Goal: Communication & Community: Share content

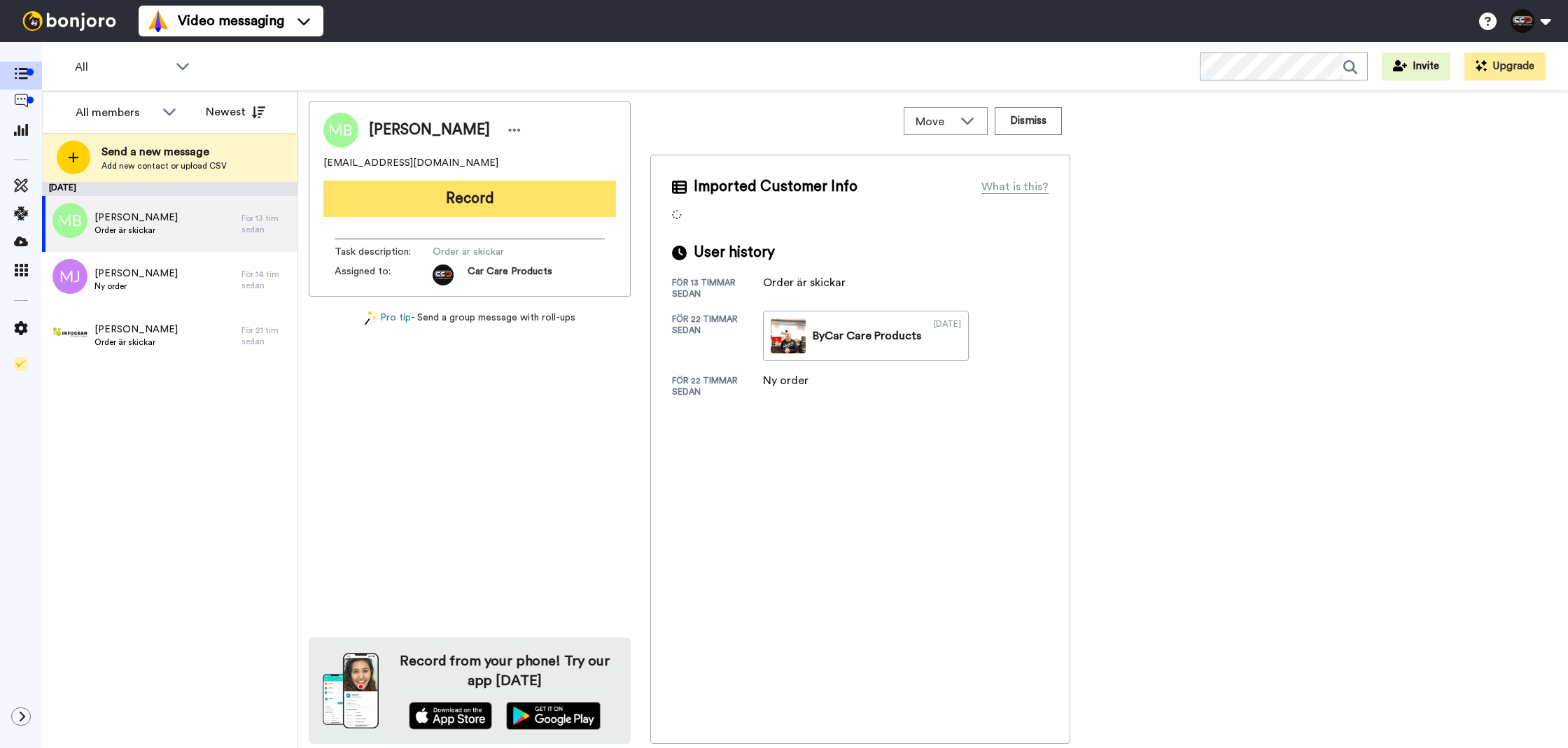
click at [460, 215] on button "Record" at bounding box center [469, 199] width 293 height 36
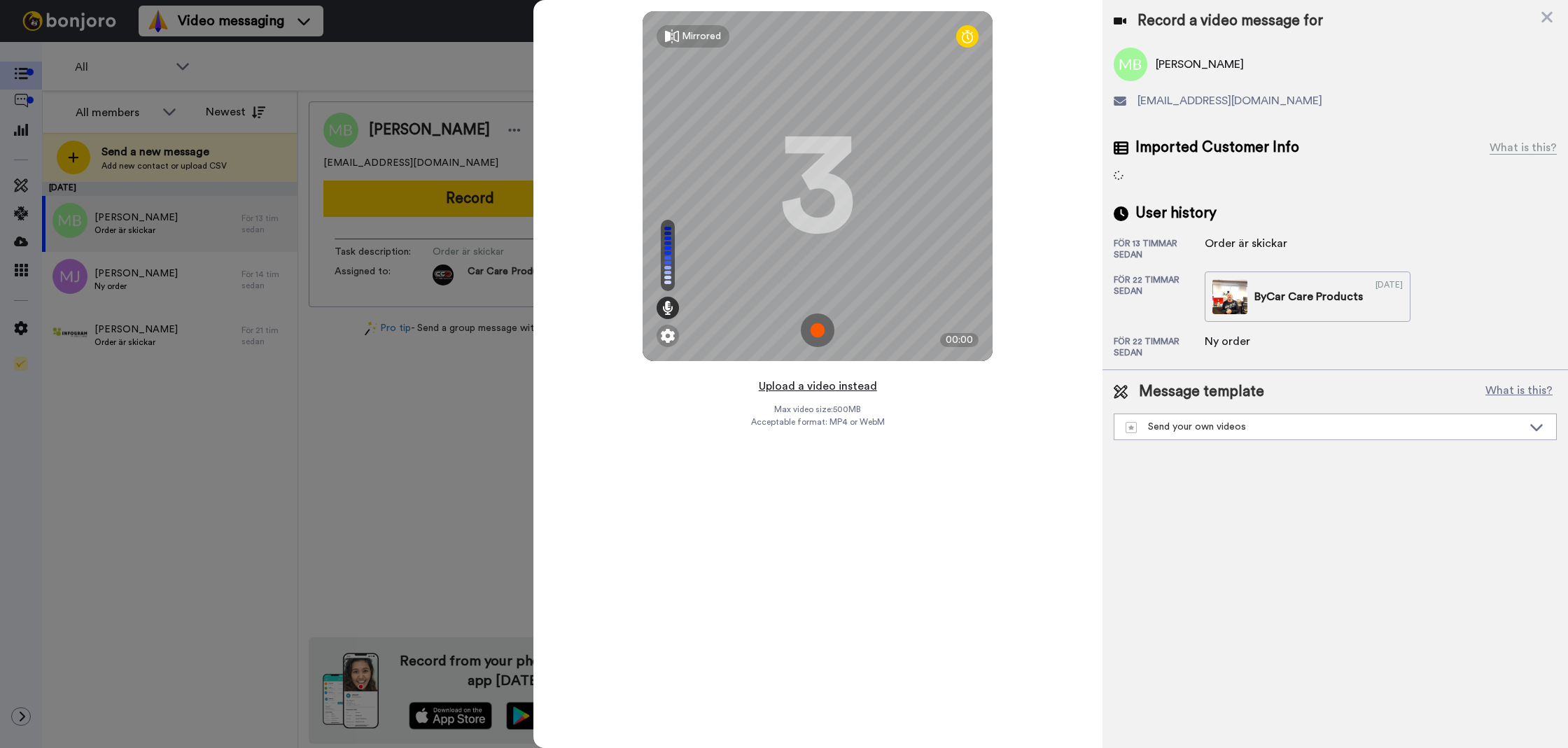
click at [850, 384] on button "Upload a video instead" at bounding box center [817, 387] width 127 height 18
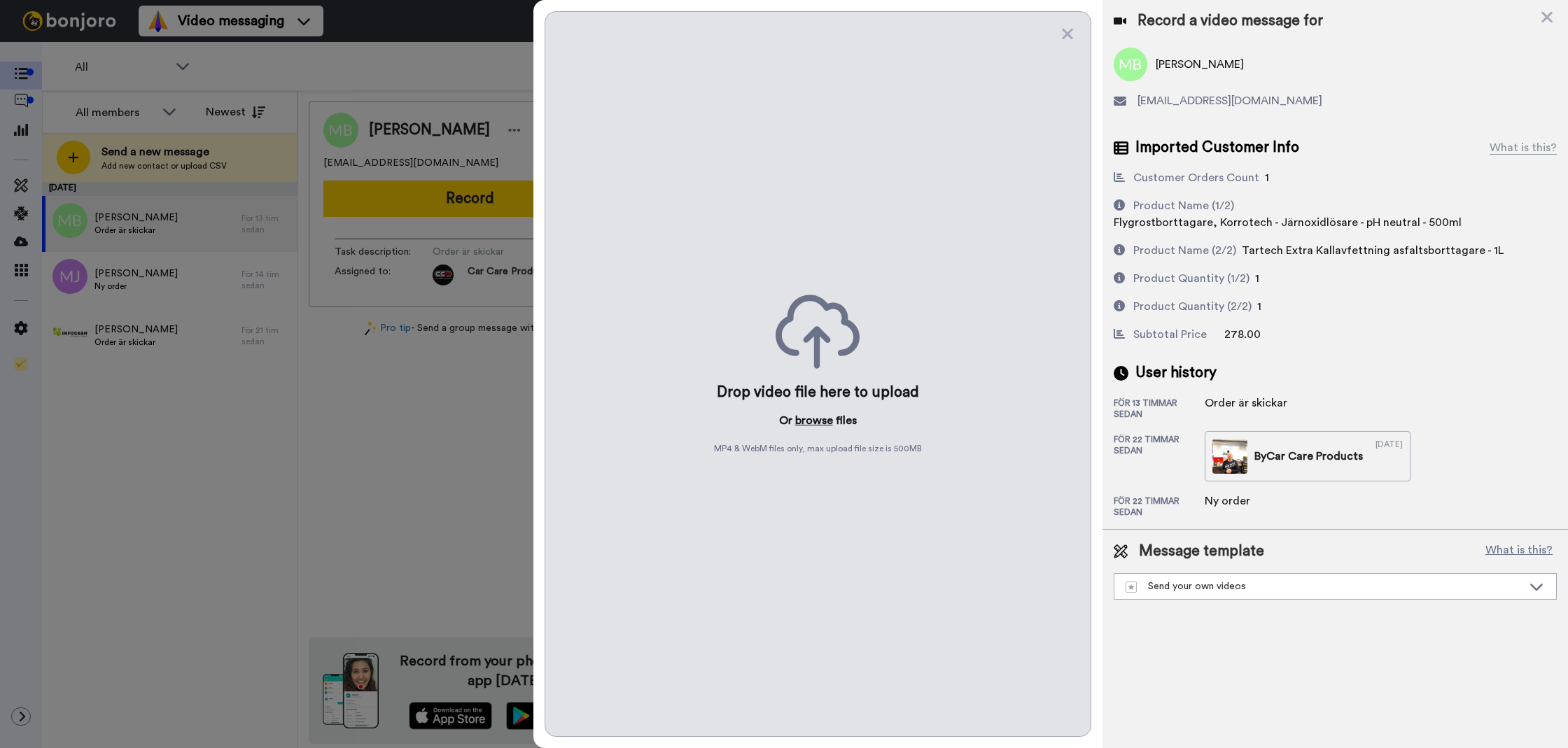
click at [823, 416] on button "browse" at bounding box center [814, 420] width 38 height 17
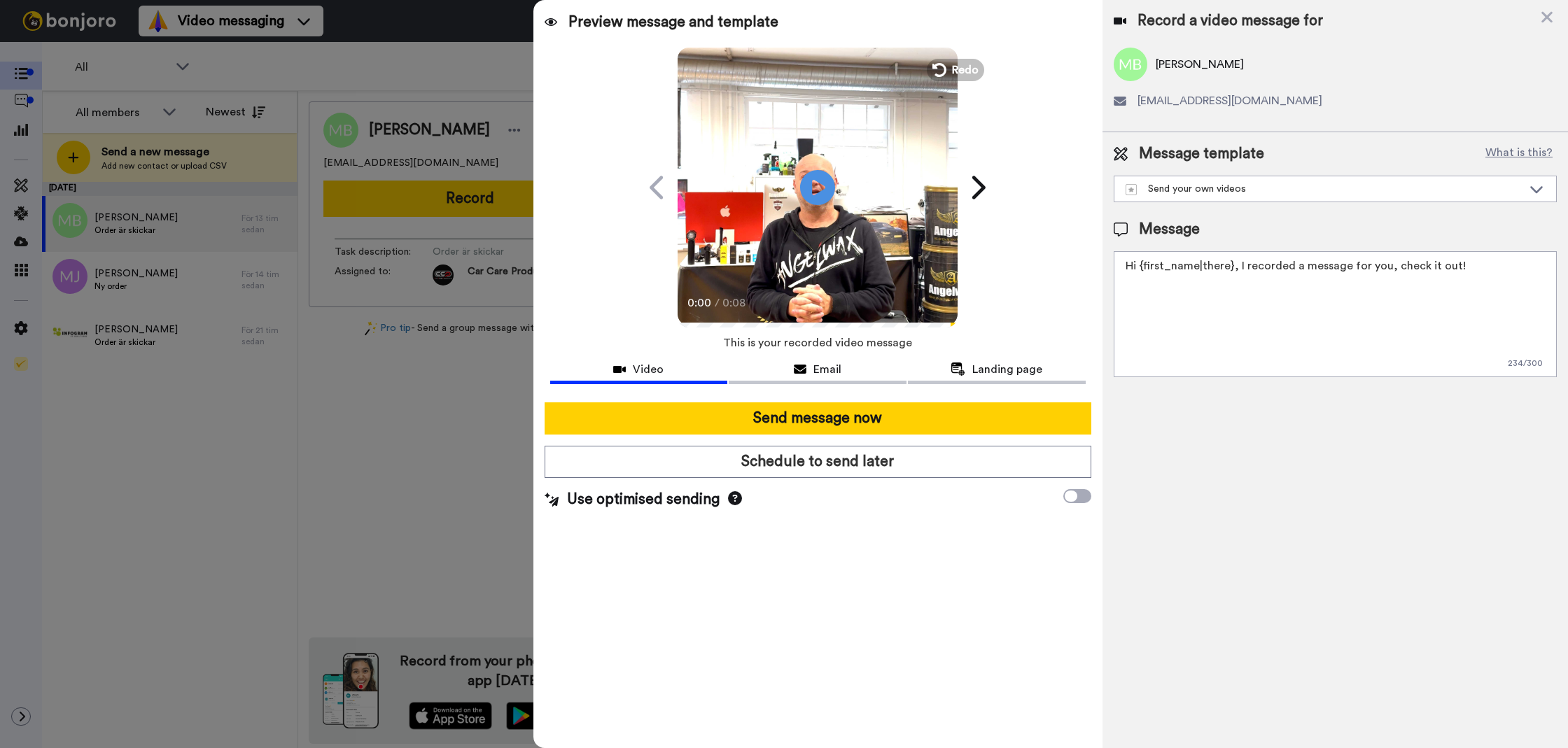
click at [1376, 317] on textarea "Hi {first_name|there}, I recorded a message for you, check it out!" at bounding box center [1335, 314] width 443 height 126
paste textarea "TFR Foam 200l"
click at [1376, 317] on textarea "TFR Foam 200l" at bounding box center [1335, 314] width 443 height 126
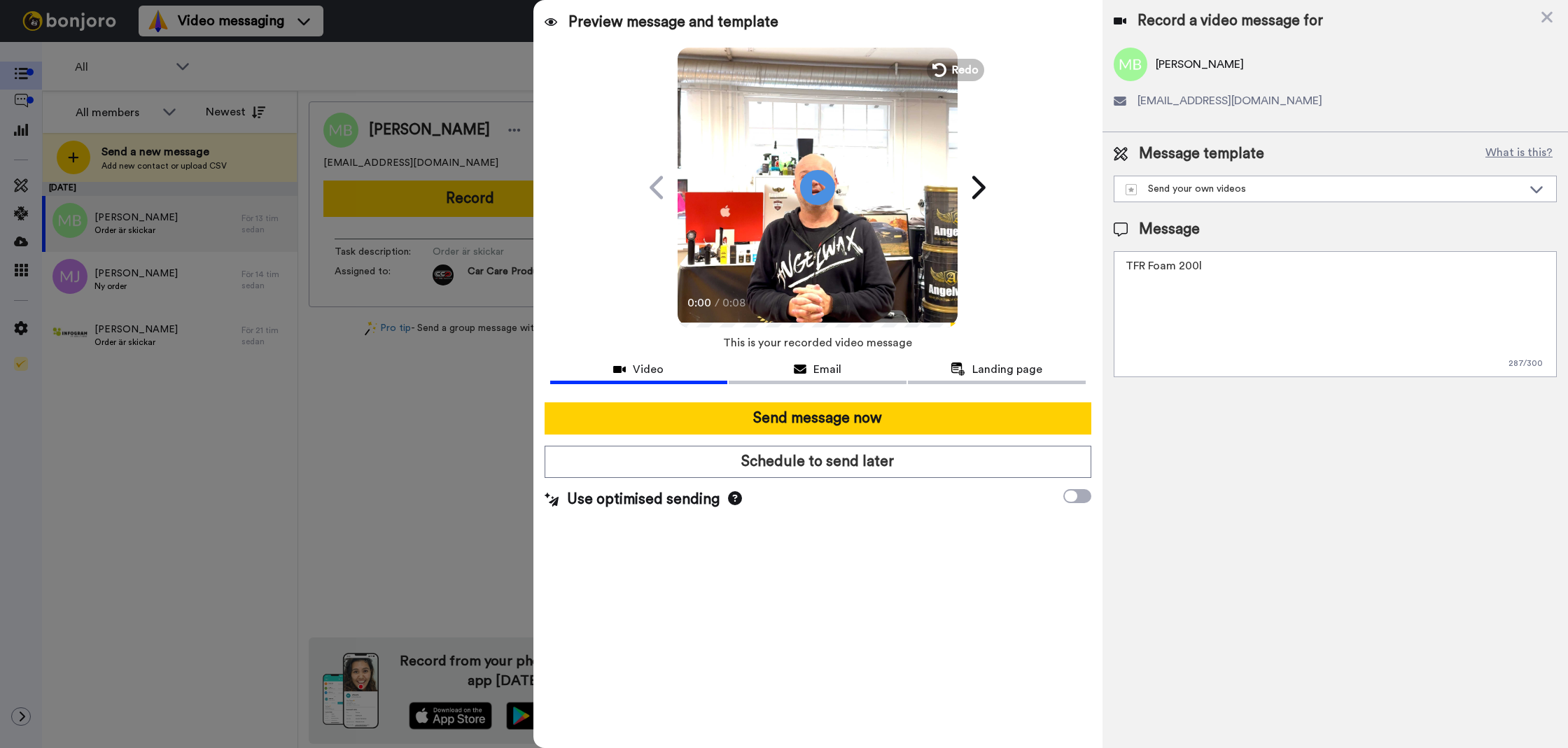
click at [1376, 317] on textarea "TFR Foam 200l" at bounding box center [1335, 314] width 443 height 126
click at [1400, 305] on textarea "Tack för att du handlar hos oss! Välkommen åter." at bounding box center [1335, 314] width 443 height 126
click at [1398, 306] on textarea "Tack för att du handlar hos oss! Välkommen åter." at bounding box center [1335, 314] width 443 height 126
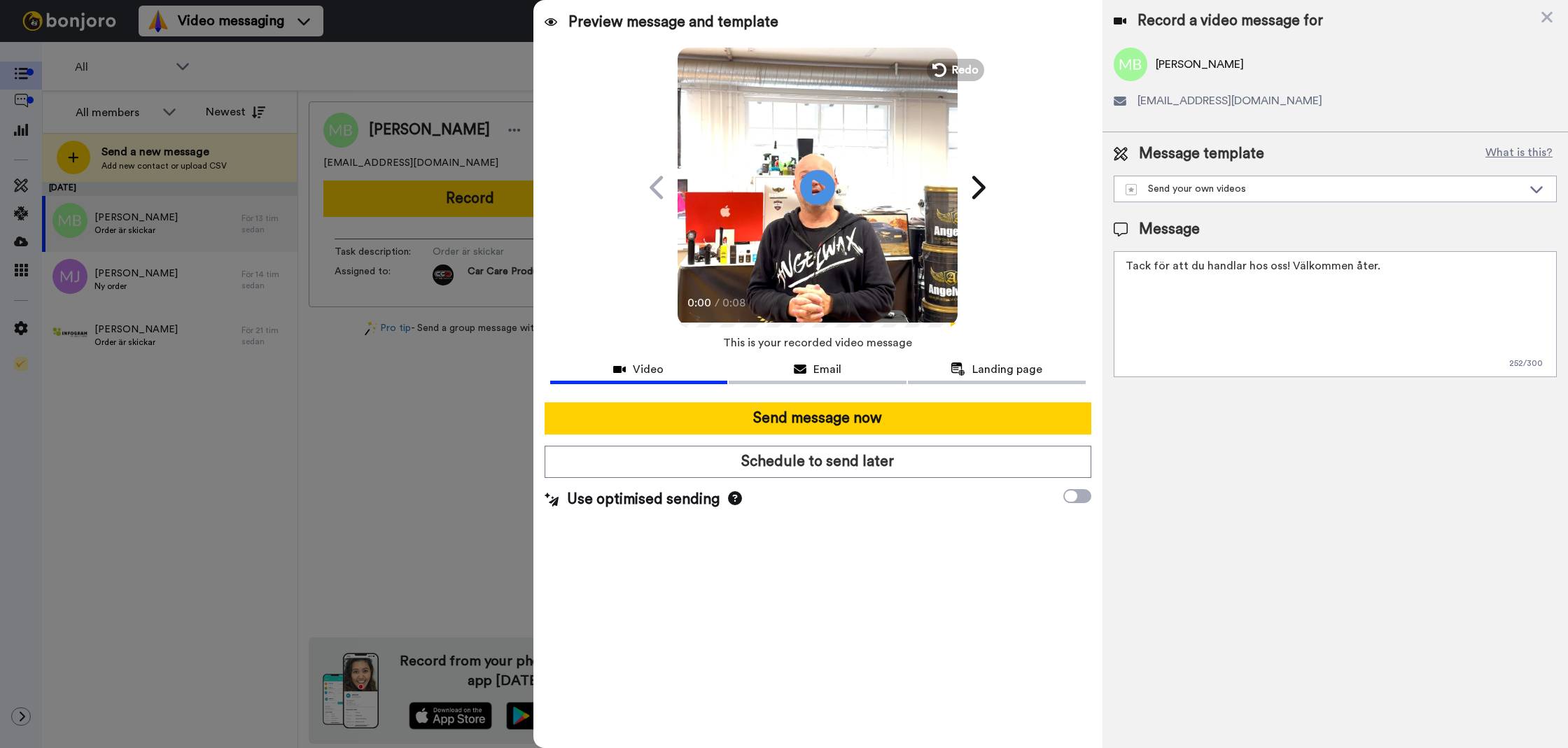
type textarea "Tack för att du handlar hos oss! Välkommen åter."
drag, startPoint x: 1219, startPoint y: 435, endPoint x: 1173, endPoint y: 413, distance: 51.0
click at [1219, 436] on div "Record a video message for [PERSON_NAME] [EMAIL_ADDRESS][DOMAIN_NAME] Message t…" at bounding box center [1335, 374] width 465 height 748
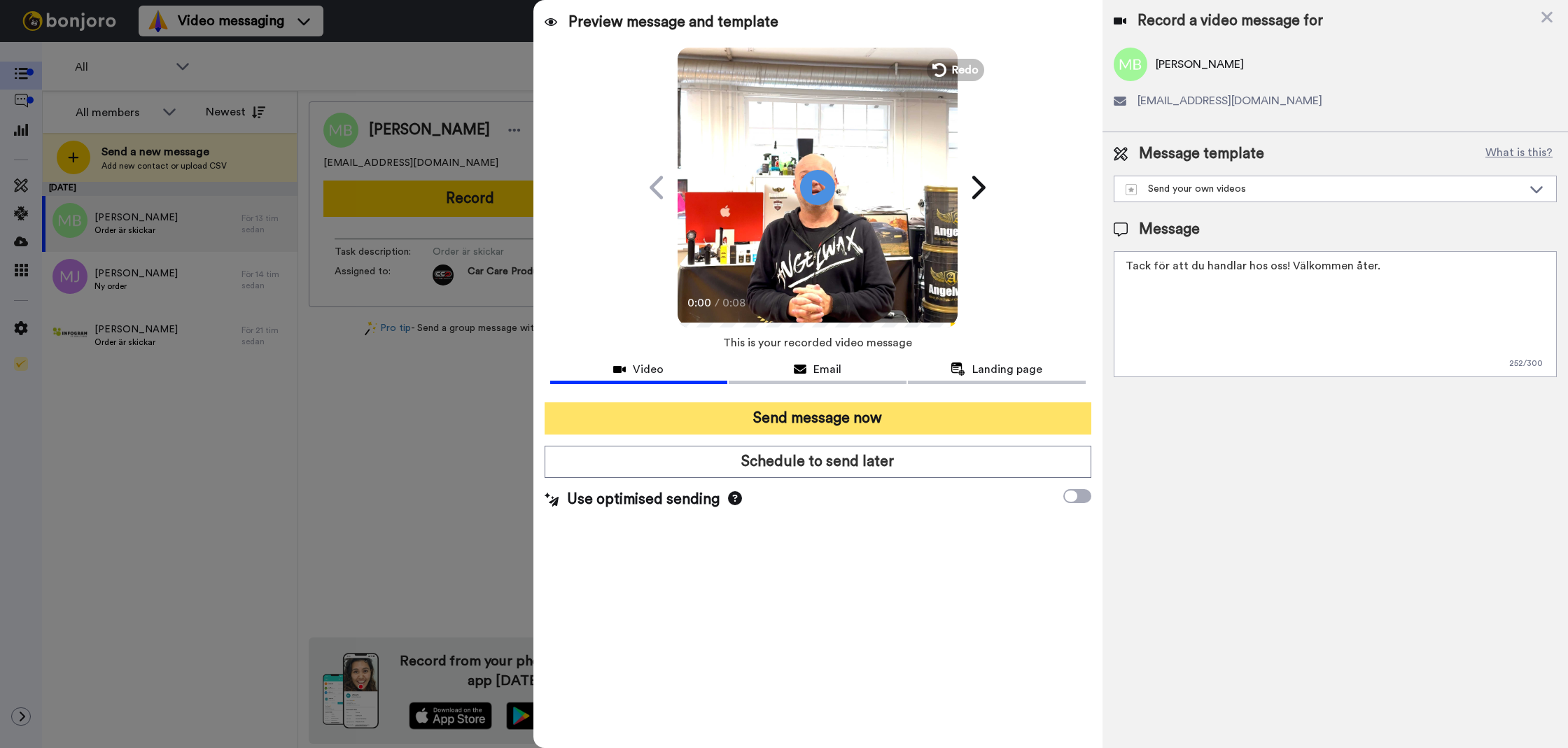
click at [994, 417] on button "Send message now" at bounding box center [818, 418] width 547 height 32
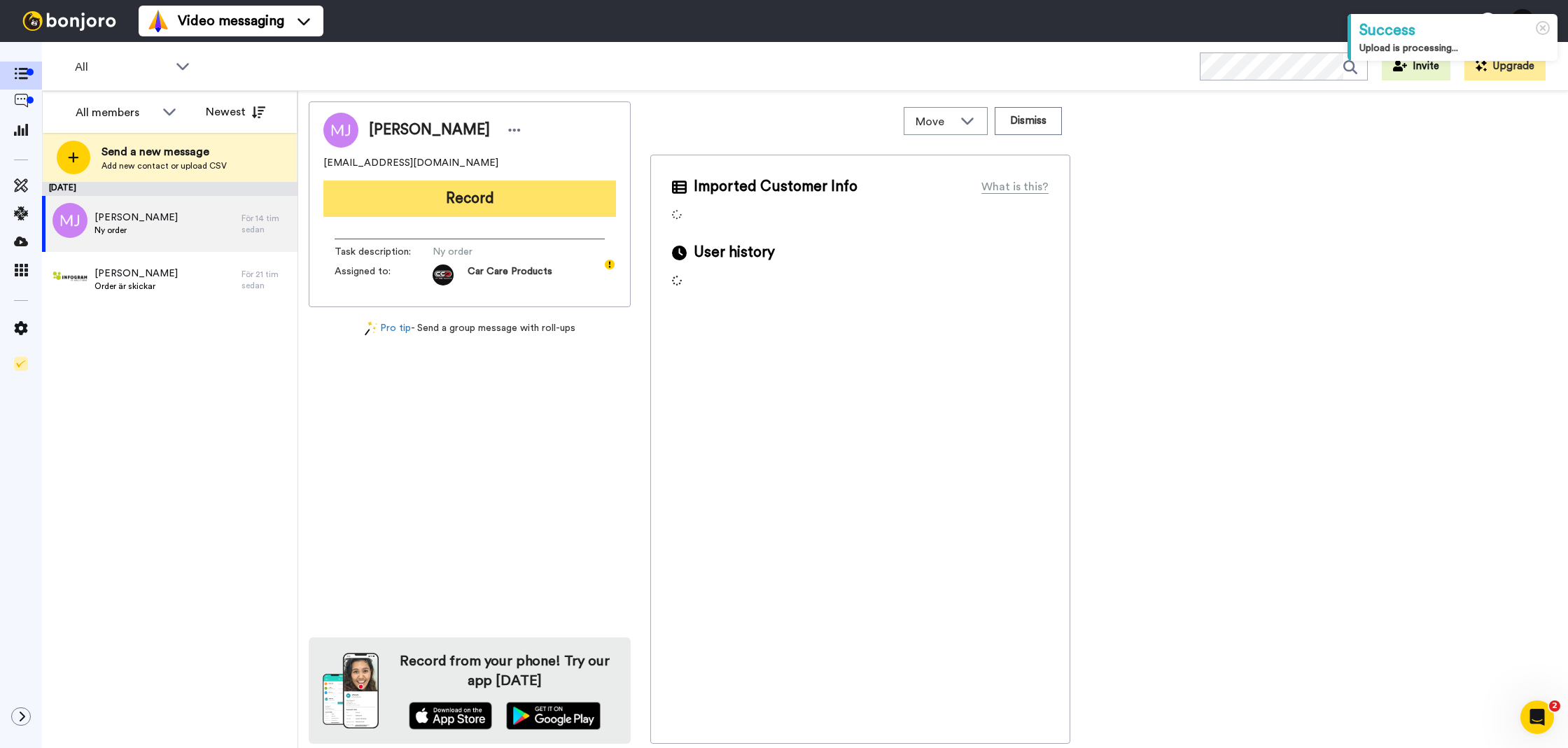
click at [488, 191] on button "Record" at bounding box center [469, 199] width 293 height 36
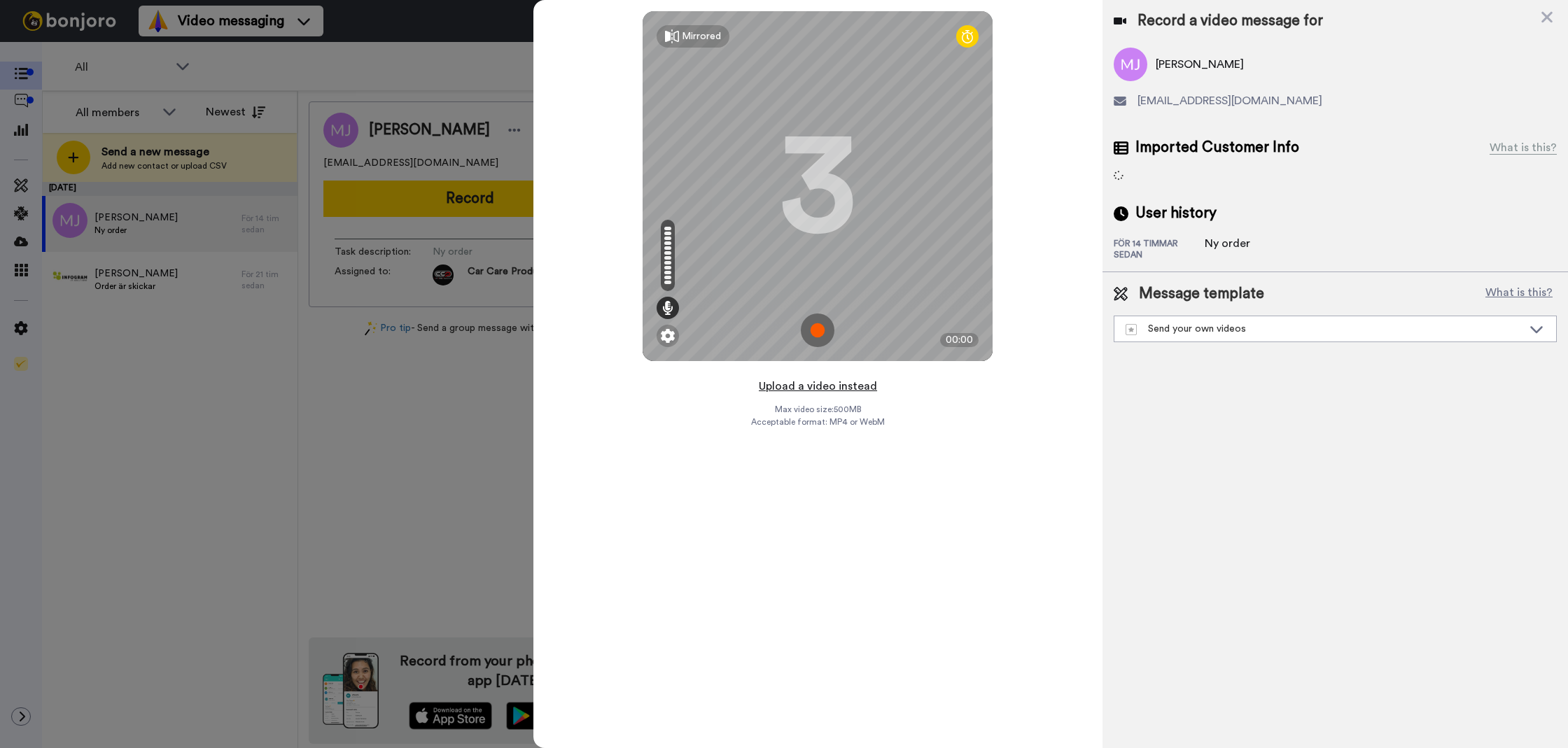
click at [778, 383] on button "Upload a video instead" at bounding box center [817, 387] width 127 height 18
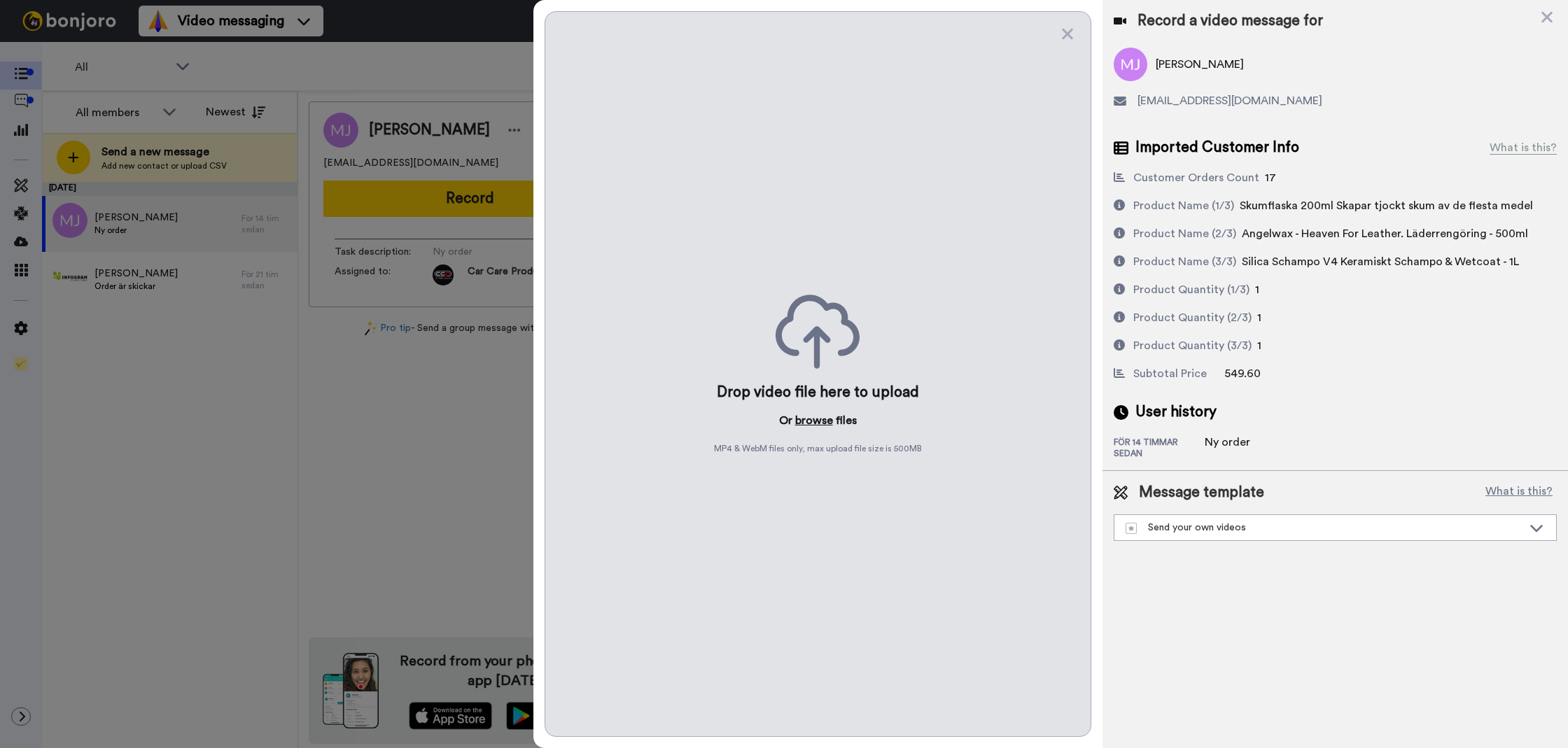
click at [807, 428] on button "browse" at bounding box center [814, 420] width 38 height 17
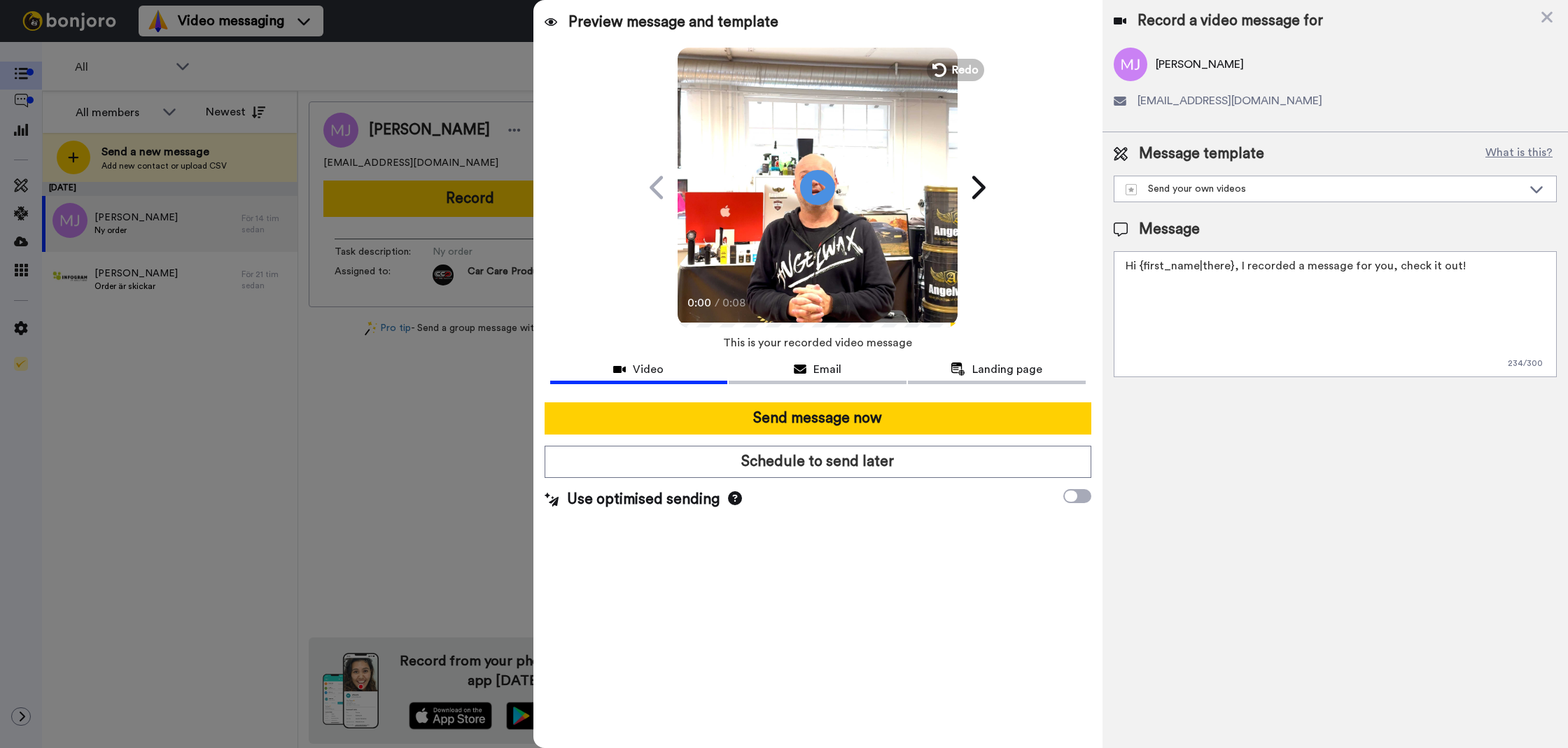
click at [1322, 326] on textarea "Hi {first_name|there}, I recorded a message for you, check it out!" at bounding box center [1335, 314] width 443 height 126
click at [1322, 325] on textarea "Hi {first_name|there}, I recorded a message for you, check it out!" at bounding box center [1335, 314] width 443 height 126
click at [1323, 325] on textarea "Hi {first_name|there}, I recorded a message for you, check it out!" at bounding box center [1335, 314] width 443 height 126
paste textarea "Tack för att du handlar hos oss! Välkommen åter."
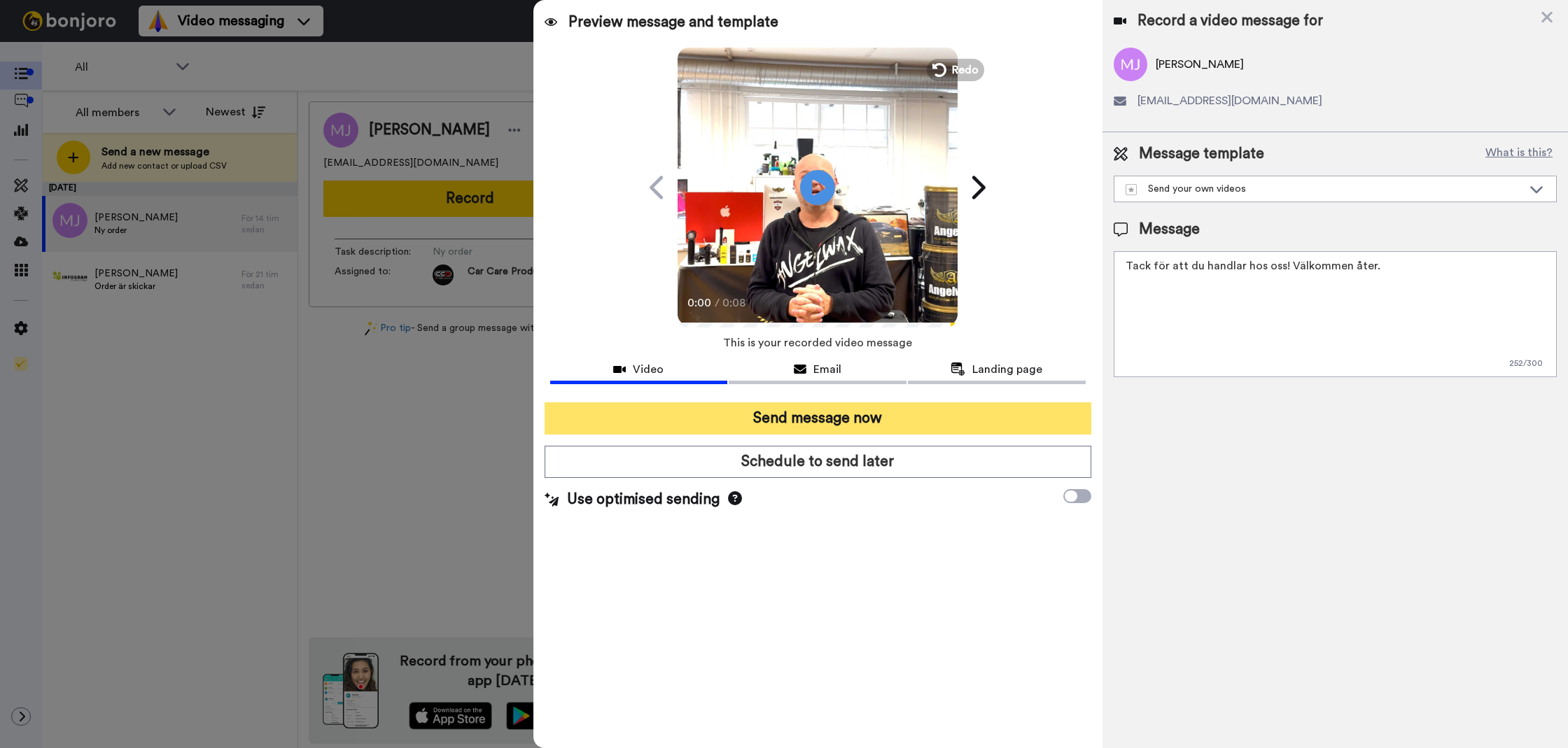
type textarea "Tack för att du handlar hos oss! Välkommen åter."
click at [999, 414] on button "Send message now" at bounding box center [818, 418] width 547 height 32
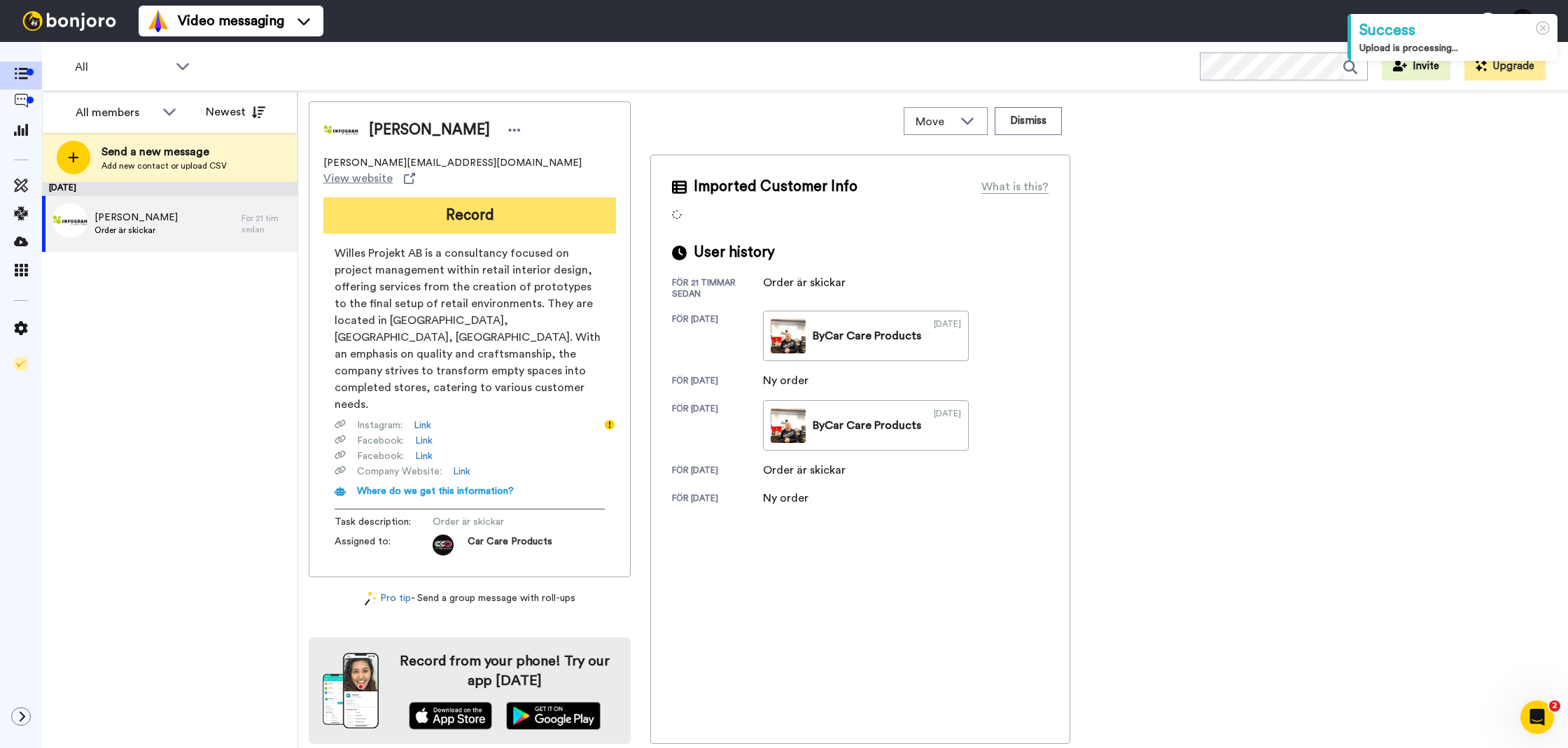
click at [424, 198] on button "Record" at bounding box center [469, 215] width 293 height 36
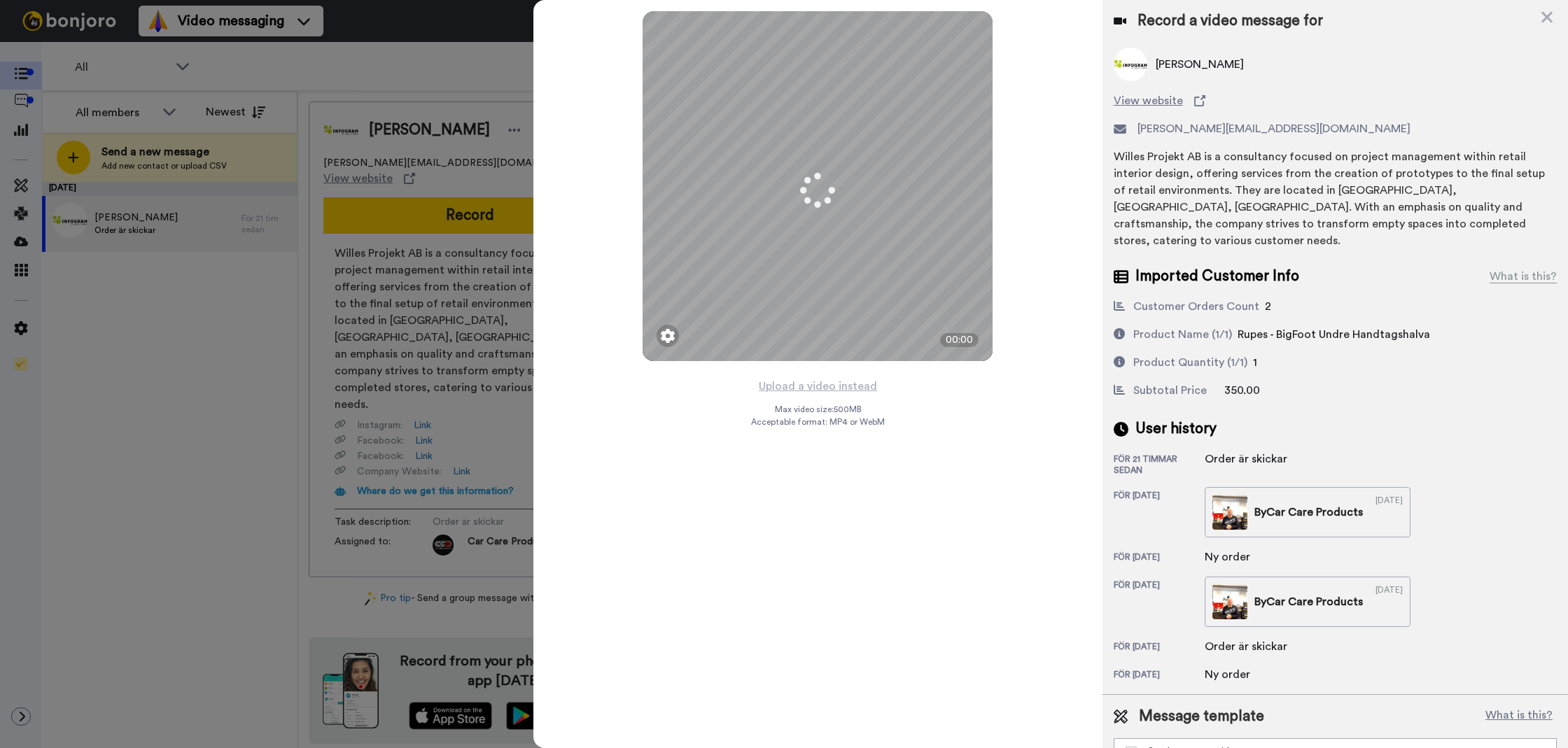
click at [857, 394] on div "Upload a video instead Max video size: 500 MB Acceptable format: MP4 or WebM" at bounding box center [817, 555] width 134 height 355
click at [846, 383] on button "Upload a video instead" at bounding box center [817, 387] width 127 height 18
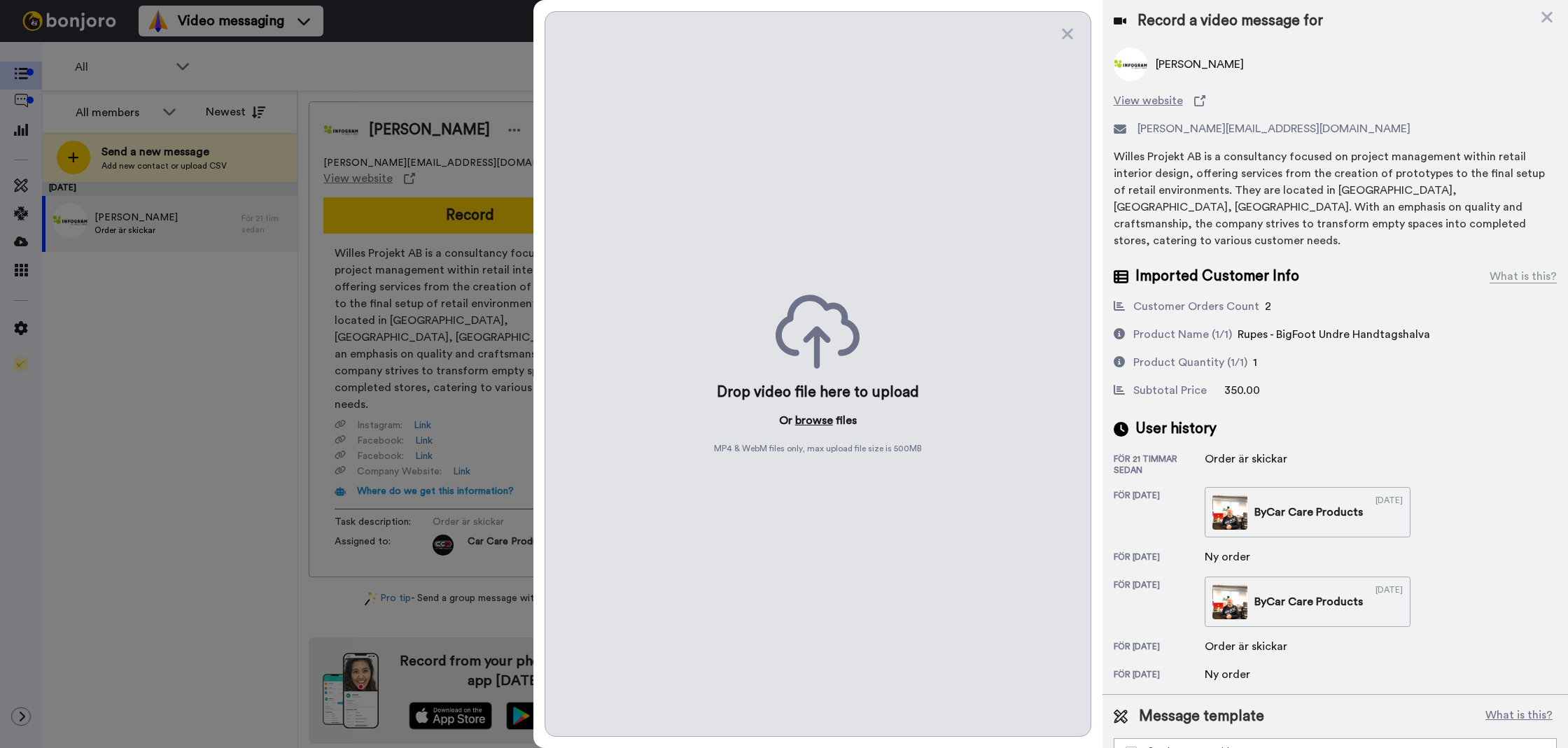
click at [819, 421] on button "browse" at bounding box center [814, 420] width 38 height 17
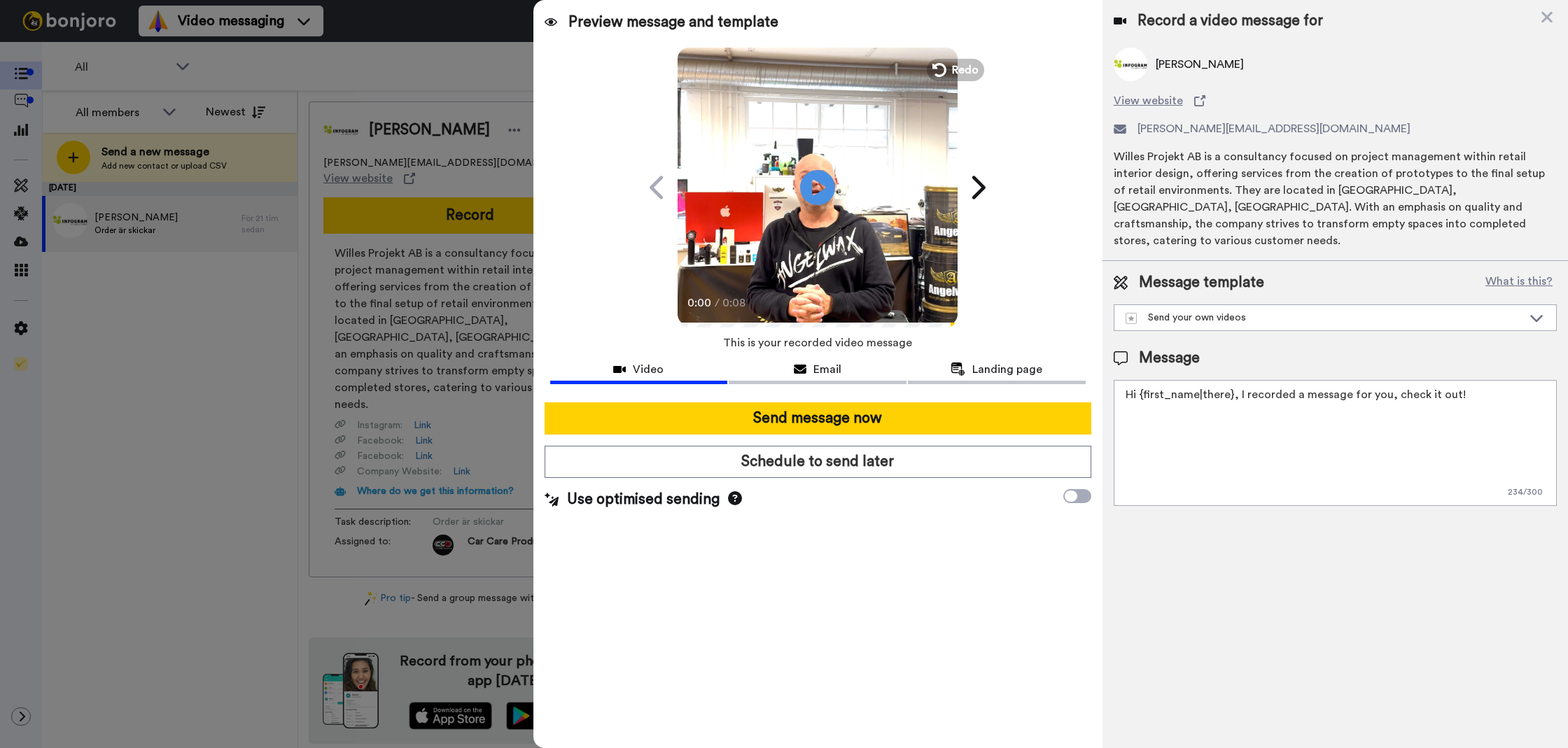
click at [1275, 380] on textarea "Hi {first_name|there}, I recorded a message for you, check it out!" at bounding box center [1335, 443] width 443 height 126
paste textarea "Tack för att du handlar hos oss! Välkommen åter."
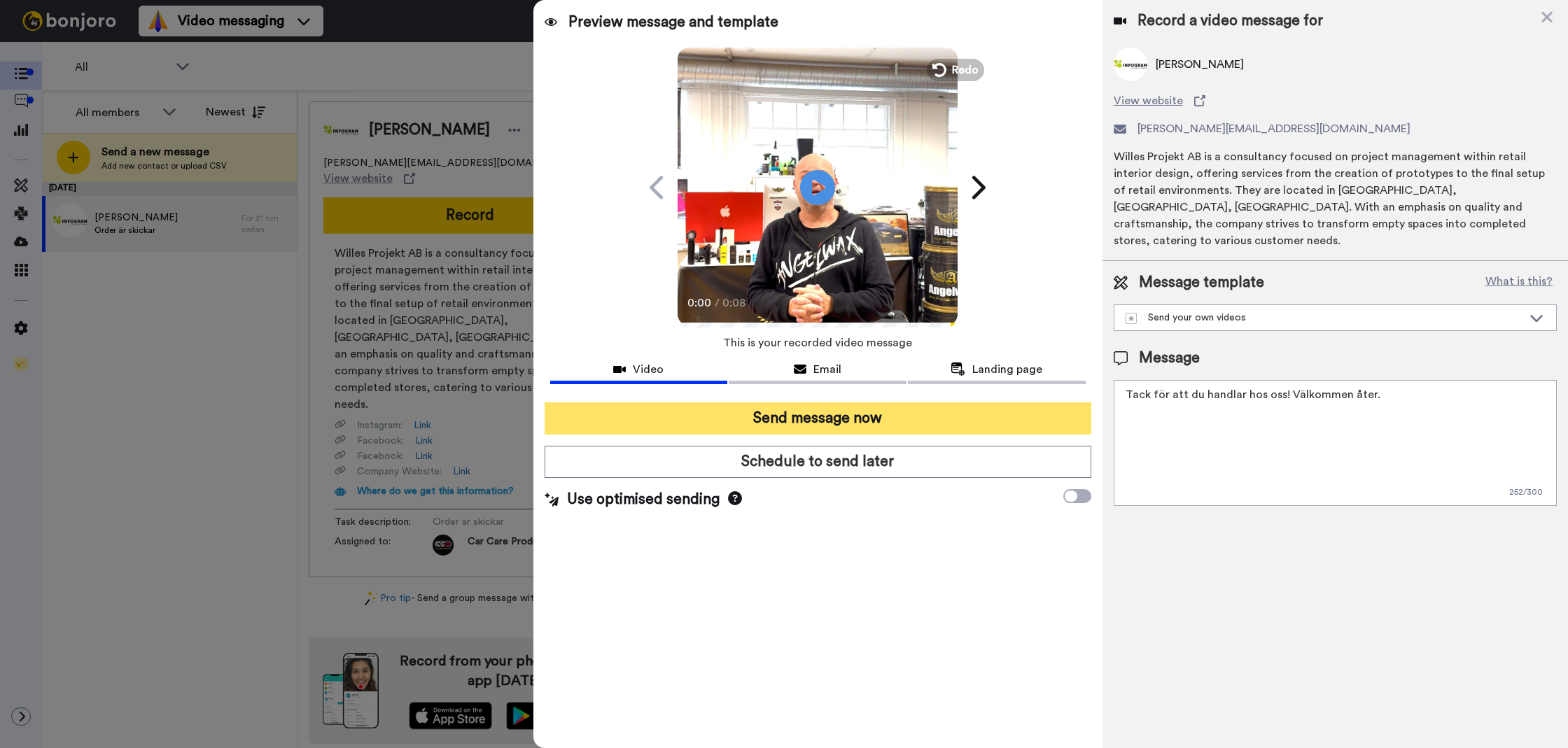
type textarea "Tack för att du handlar hos oss! Välkommen åter."
click at [1043, 415] on button "Send message now" at bounding box center [818, 418] width 547 height 32
